Goal: Task Accomplishment & Management: Use online tool/utility

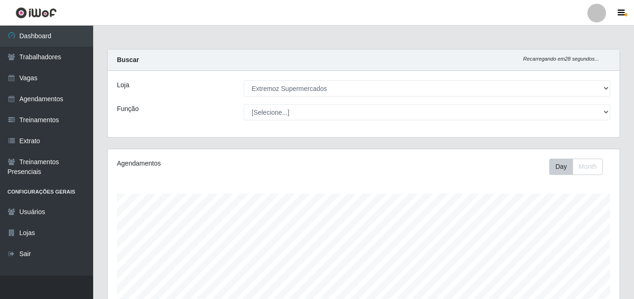
select select "519"
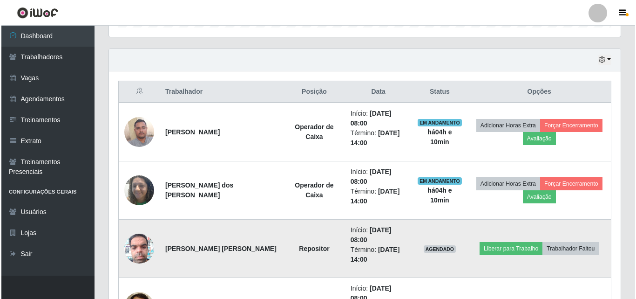
scroll to position [445, 0]
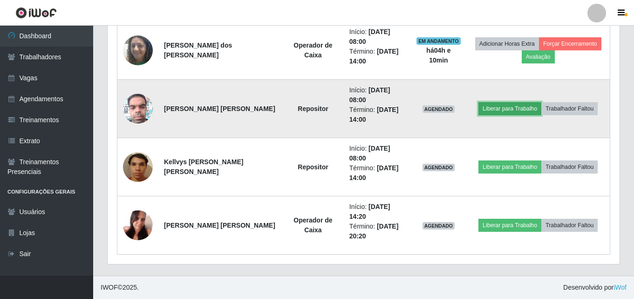
click at [504, 109] on button "Liberar para Trabalho" at bounding box center [509, 108] width 63 height 13
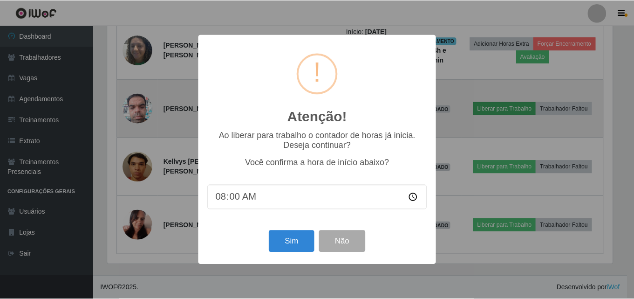
scroll to position [193, 507]
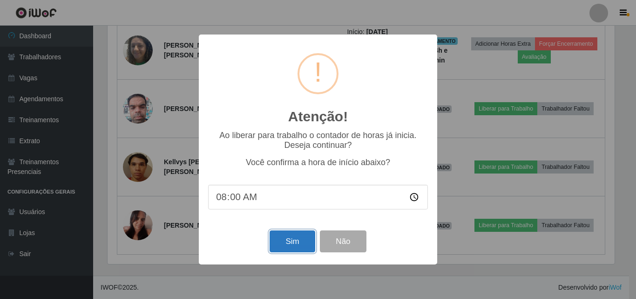
click at [286, 246] on button "Sim" at bounding box center [292, 241] width 45 height 22
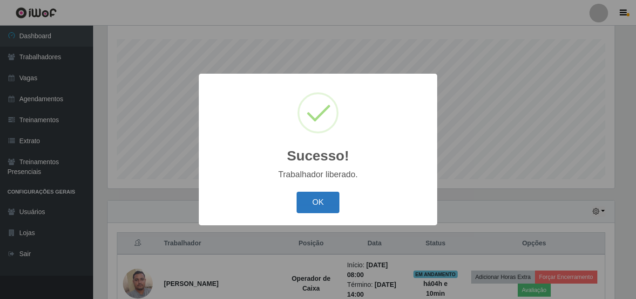
click at [323, 204] on button "OK" at bounding box center [318, 202] width 43 height 22
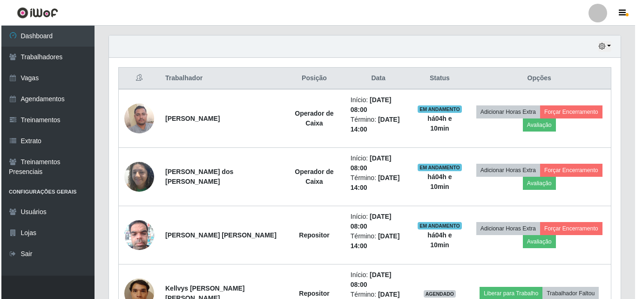
scroll to position [434, 0]
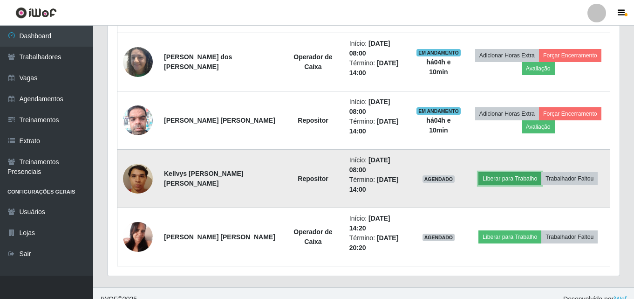
click at [499, 178] on button "Liberar para Trabalho" at bounding box center [509, 178] width 63 height 13
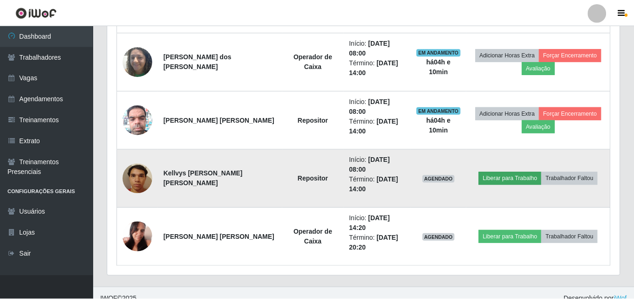
scroll to position [193, 507]
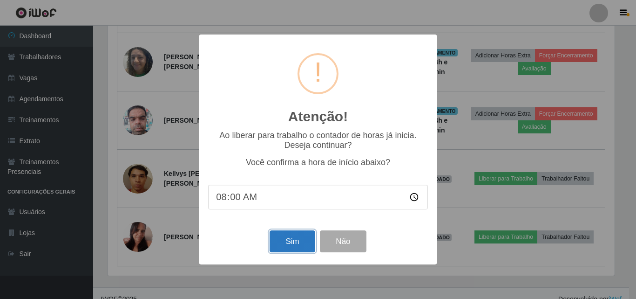
click at [288, 248] on button "Sim" at bounding box center [292, 241] width 45 height 22
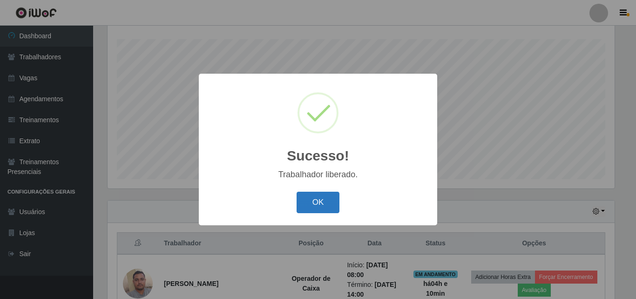
click at [328, 209] on button "OK" at bounding box center [318, 202] width 43 height 22
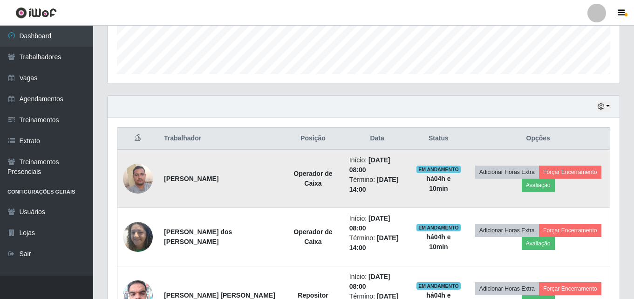
scroll to position [387, 0]
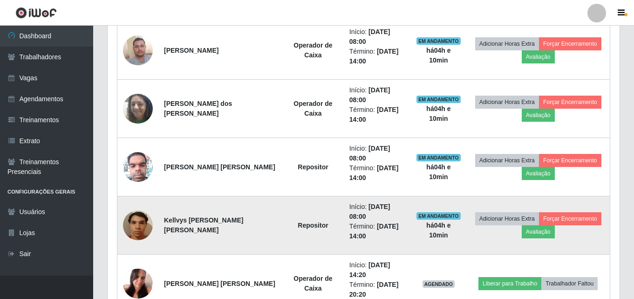
click at [137, 223] on img at bounding box center [138, 225] width 30 height 40
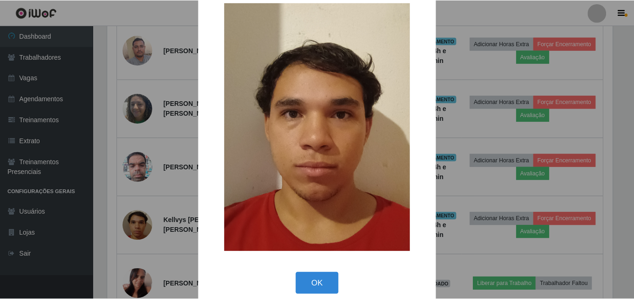
scroll to position [31, 0]
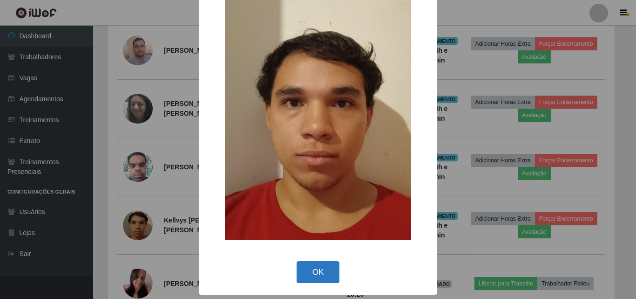
click at [309, 275] on button "OK" at bounding box center [318, 272] width 43 height 22
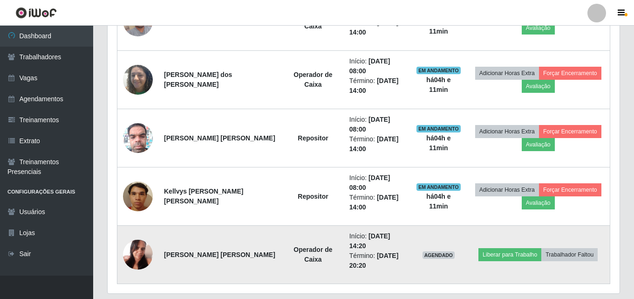
scroll to position [0, 0]
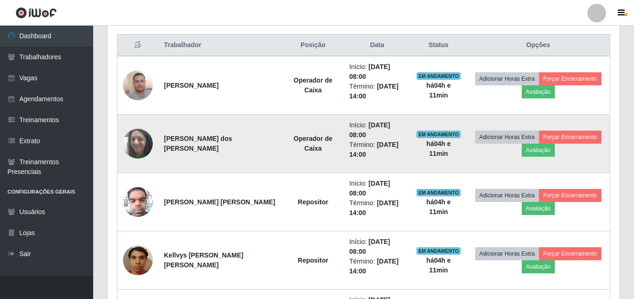
click at [136, 145] on img at bounding box center [138, 143] width 30 height 40
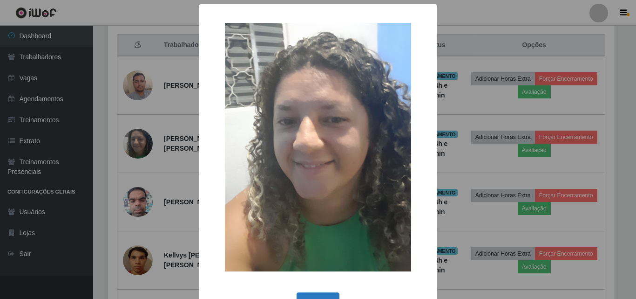
click at [309, 297] on button "OK" at bounding box center [318, 303] width 43 height 22
